Goal: Navigation & Orientation: Find specific page/section

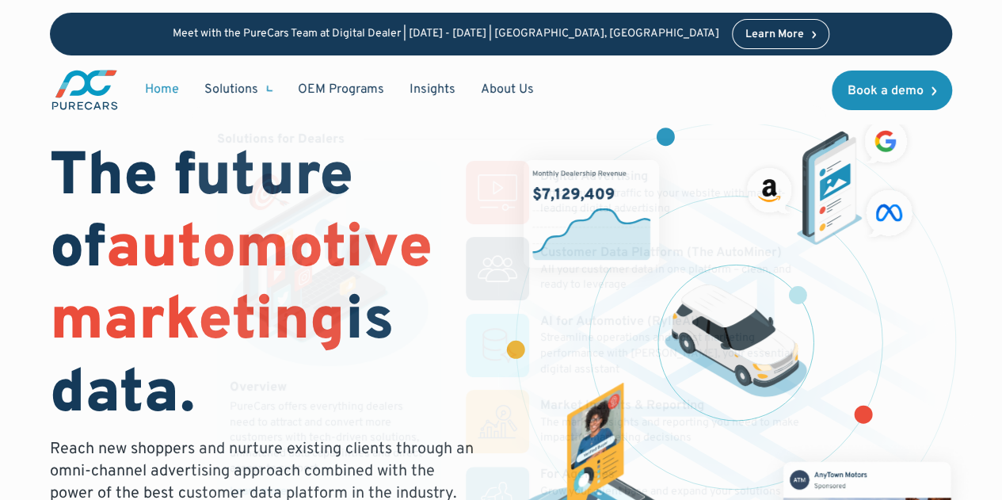
click at [682, 101] on div "Home Solutions Solutions for Dealers Overview PureCars offers everything dealer…" at bounding box center [501, 89] width 902 height 69
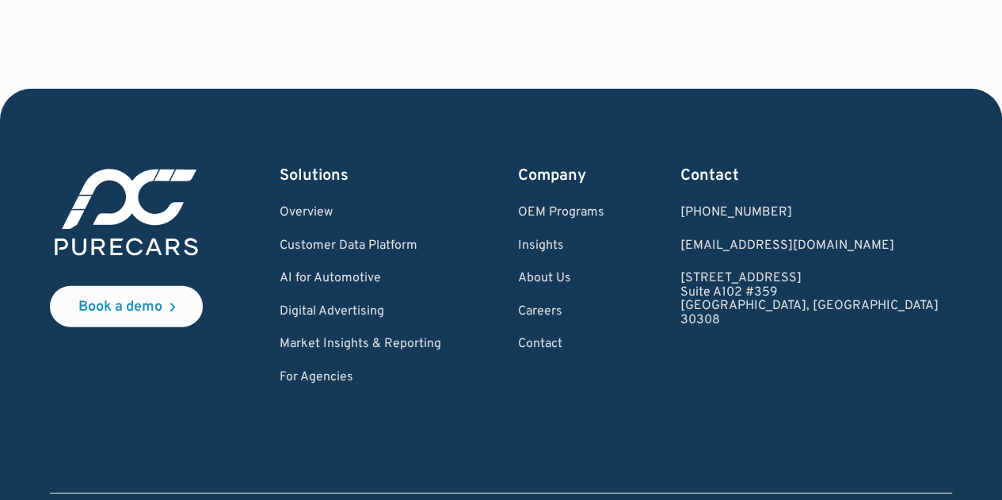
scroll to position [4830, 0]
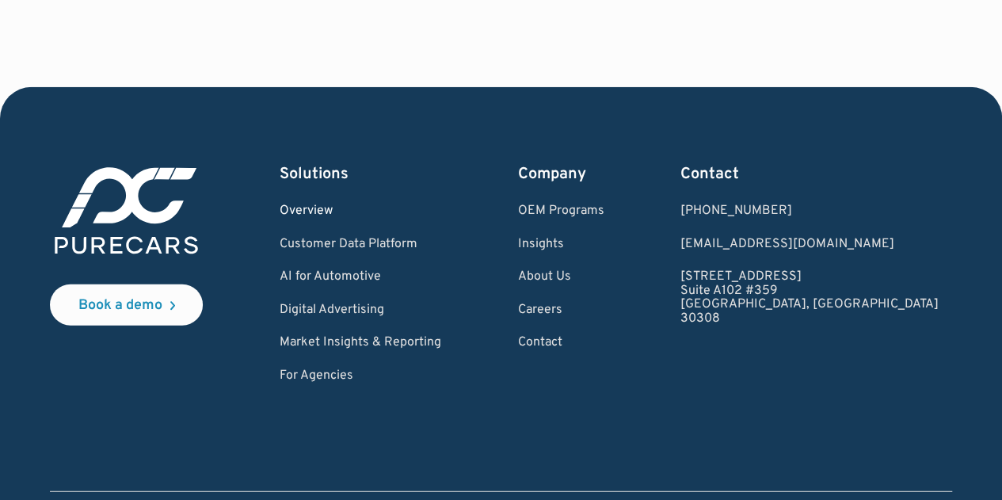
click at [334, 214] on link "Overview" at bounding box center [361, 211] width 162 height 14
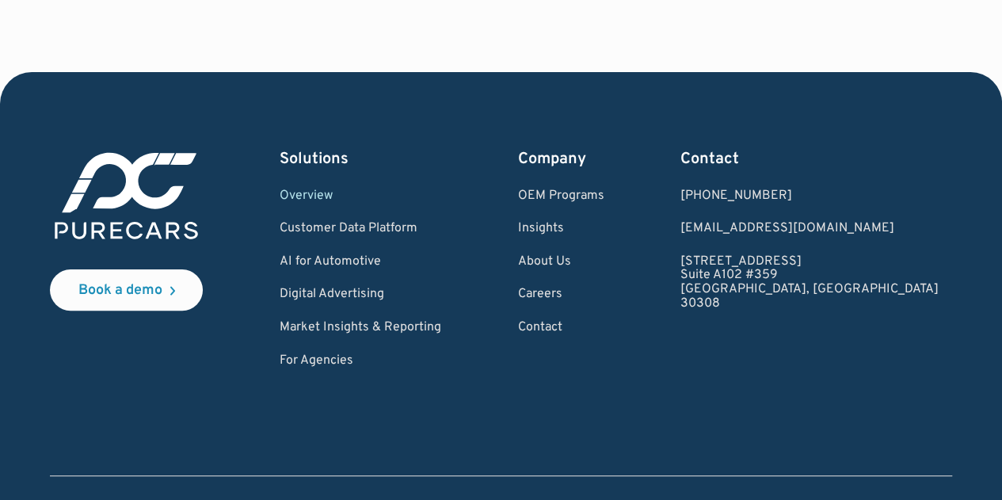
scroll to position [3088, 0]
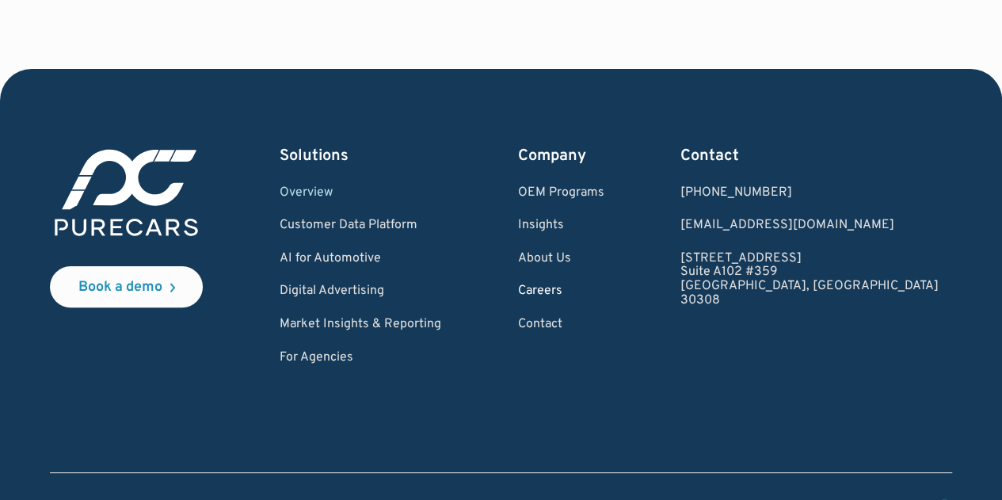
click at [604, 293] on link "Careers" at bounding box center [561, 291] width 86 height 14
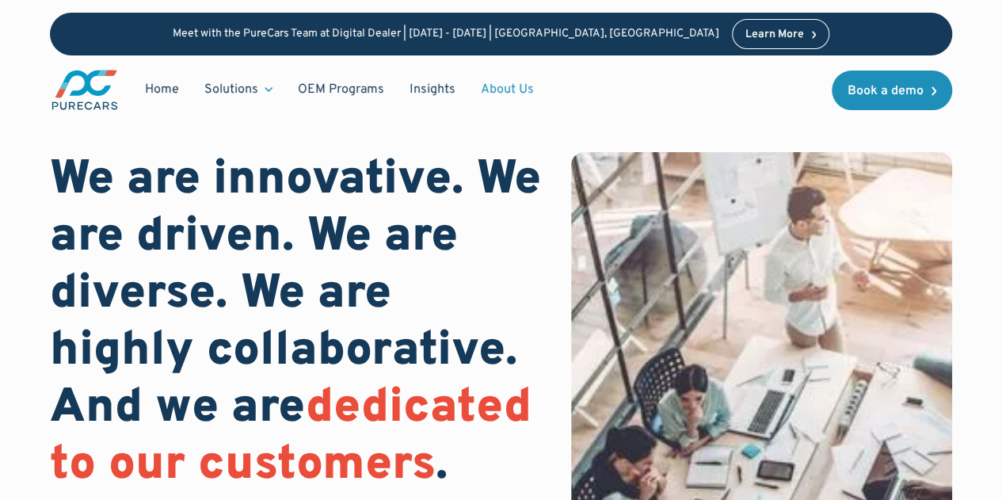
click at [499, 90] on link "About Us" at bounding box center [507, 89] width 78 height 30
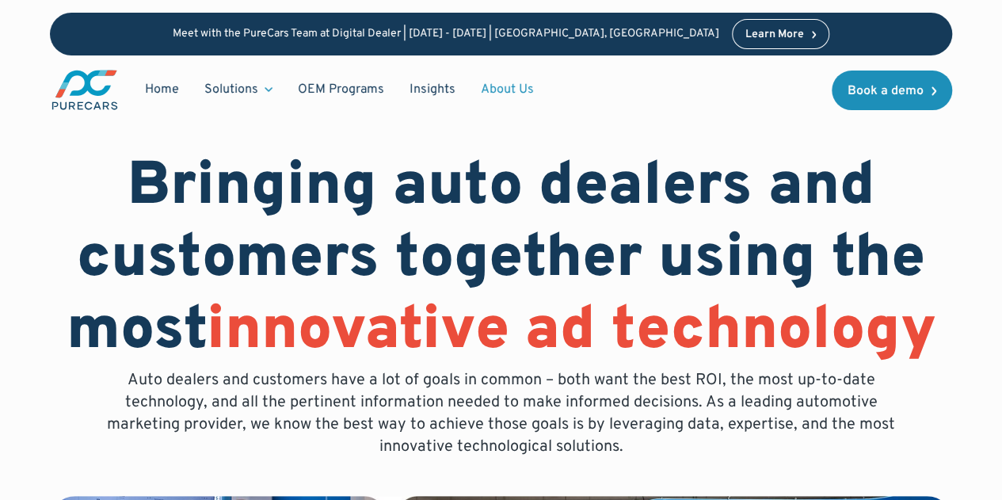
click at [87, 85] on img "main" at bounding box center [85, 90] width 70 height 44
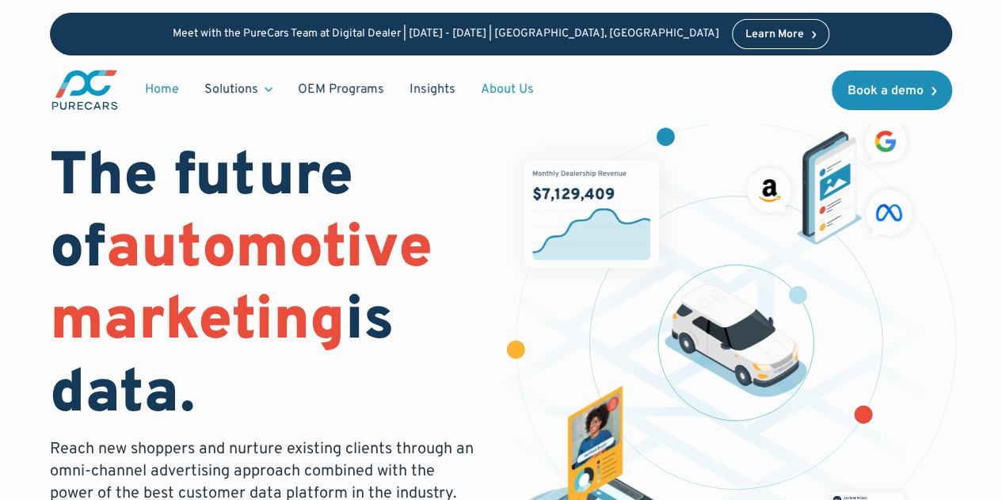
click at [502, 91] on link "About Us" at bounding box center [507, 89] width 78 height 30
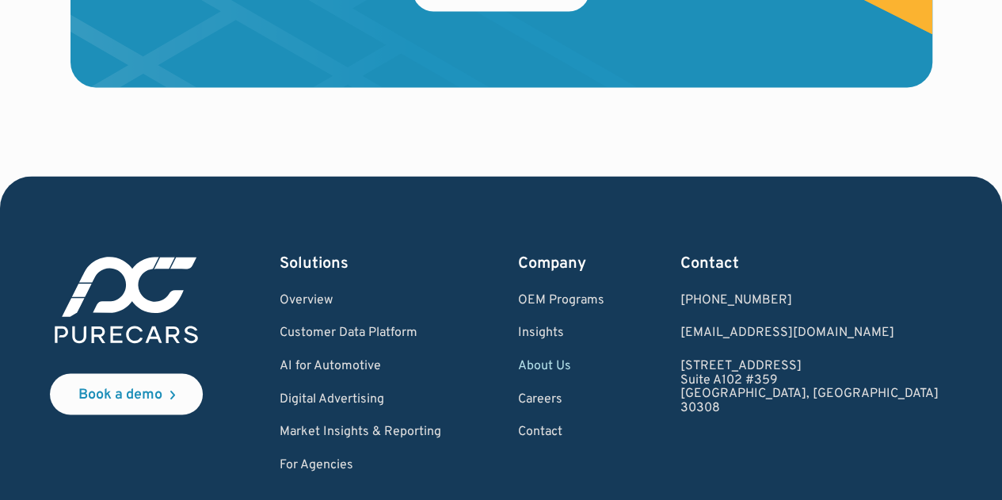
scroll to position [4350, 0]
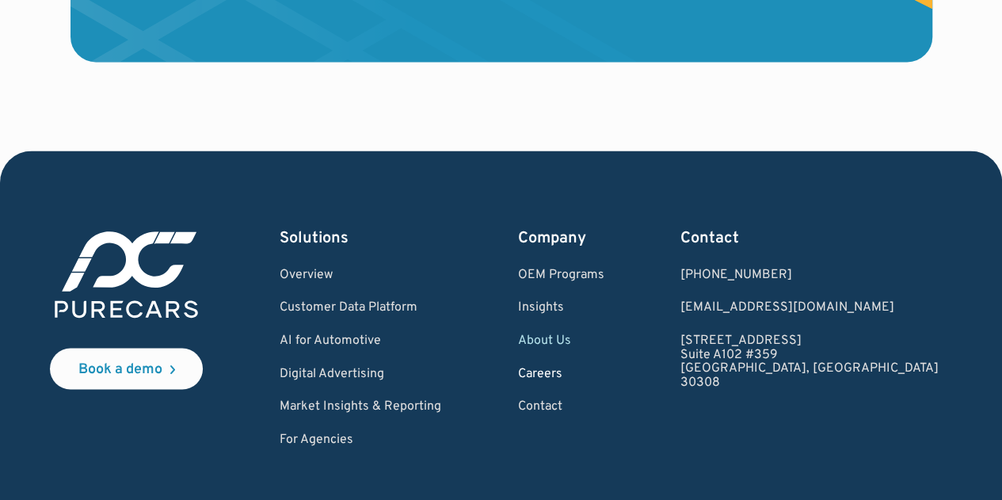
click at [604, 381] on link "Careers" at bounding box center [561, 374] width 86 height 14
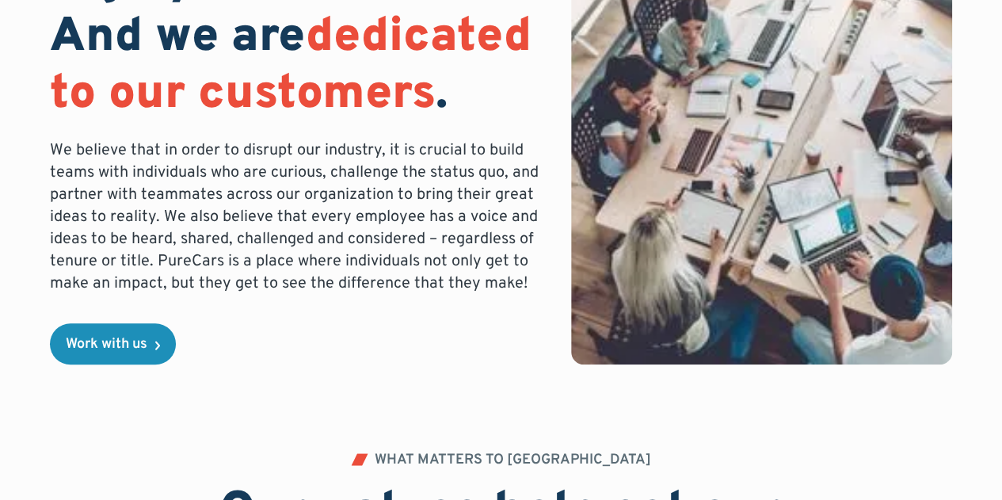
scroll to position [396, 0]
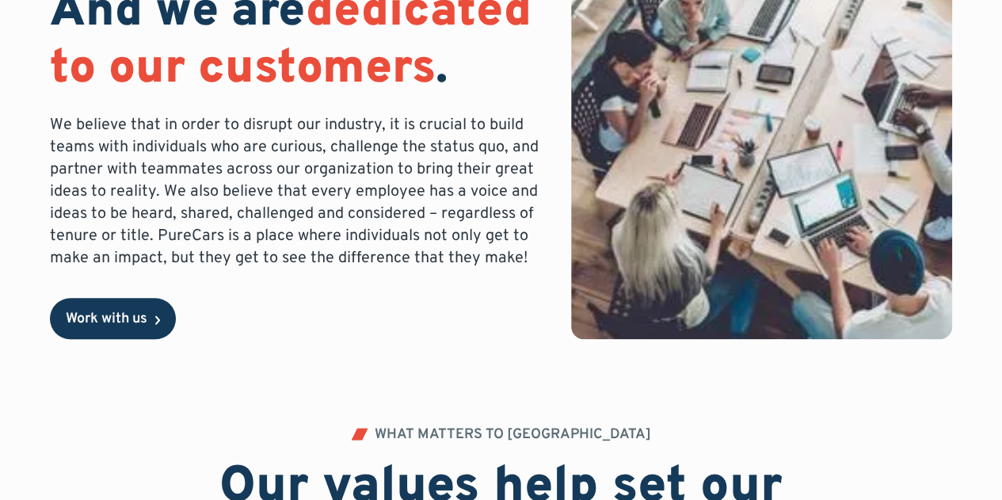
click at [120, 329] on link "Work with us" at bounding box center [113, 318] width 126 height 41
